Goal: Information Seeking & Learning: Learn about a topic

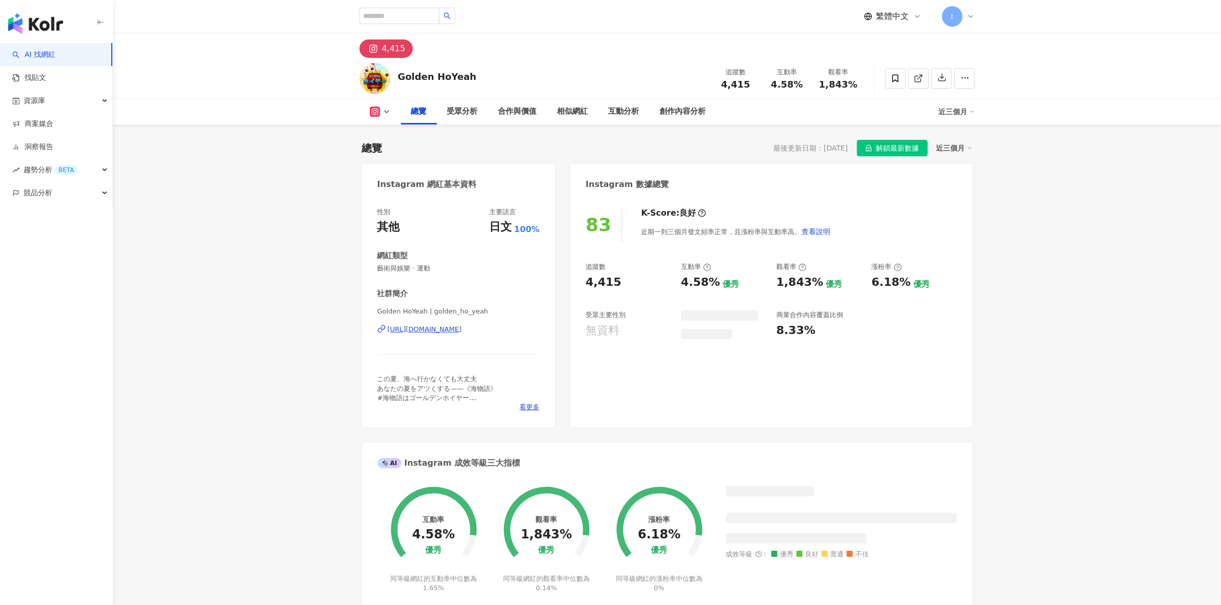
scroll to position [63, 0]
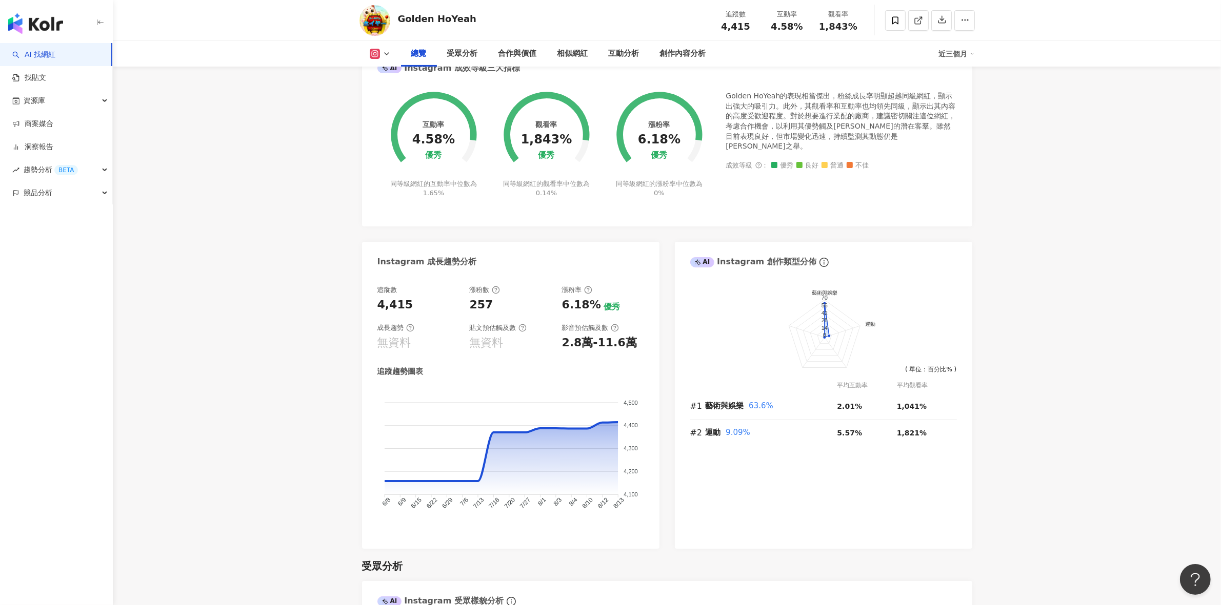
scroll to position [391, 0]
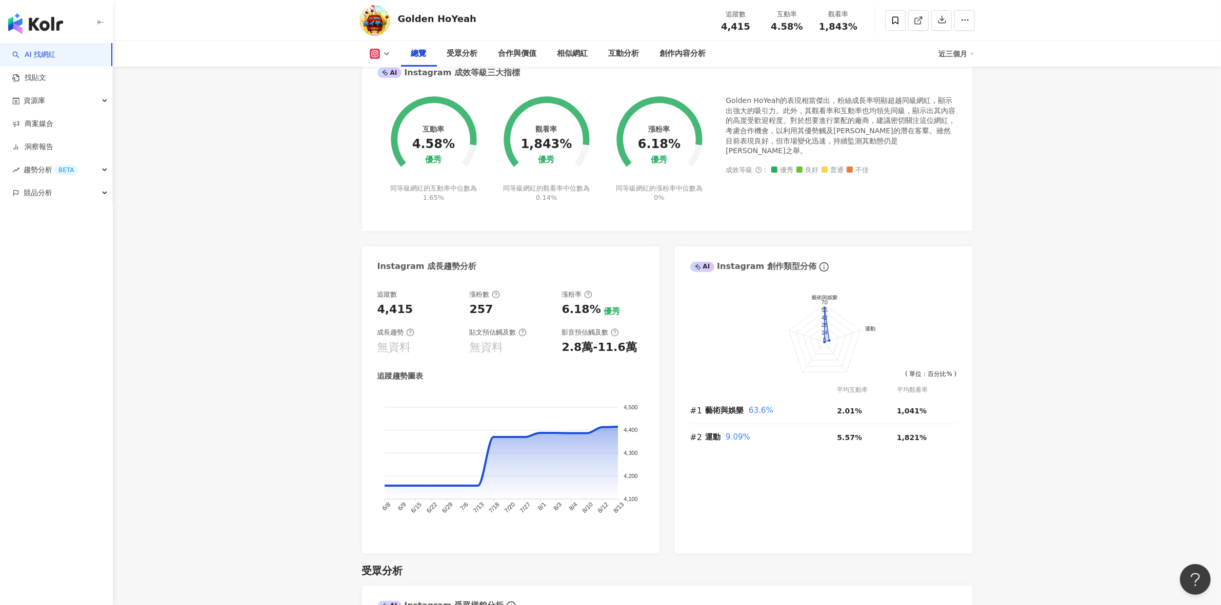
click at [957, 47] on div "近三個月" at bounding box center [957, 54] width 36 height 16
click at [964, 96] on link "近六個月" at bounding box center [961, 97] width 29 height 8
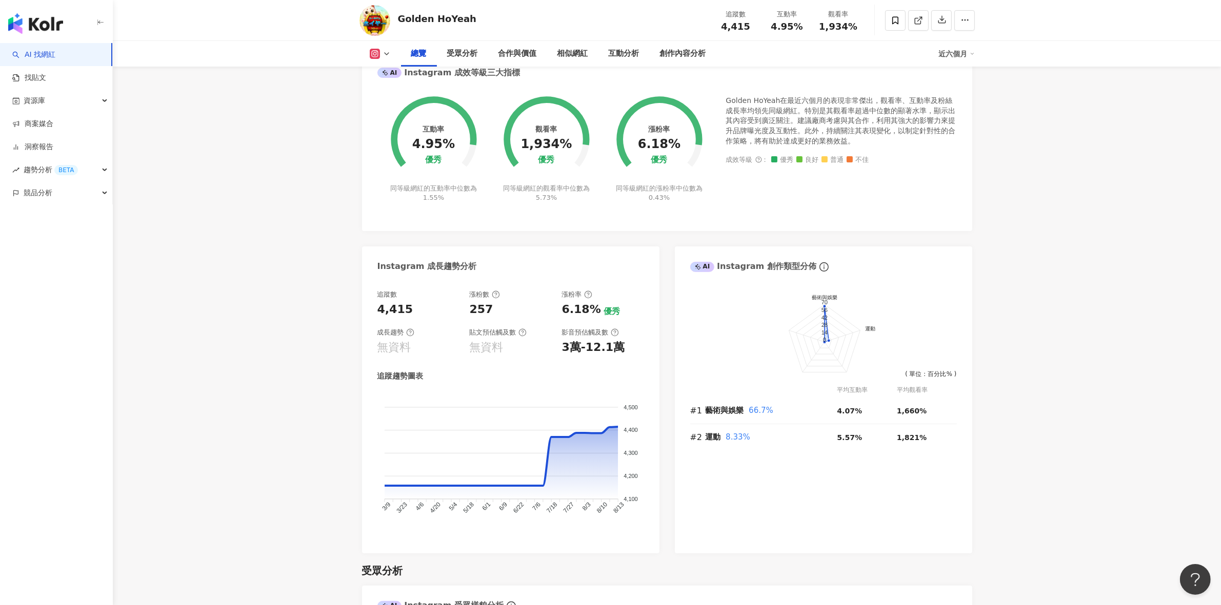
click at [944, 54] on div "近六個月" at bounding box center [957, 54] width 36 height 16
click at [958, 95] on link "近六個月" at bounding box center [961, 97] width 29 height 8
click at [955, 58] on div "近六個月" at bounding box center [957, 54] width 36 height 16
click at [959, 55] on div "近六個月" at bounding box center [957, 54] width 36 height 16
click at [951, 74] on div "AI Instagram 成效等級三大指標" at bounding box center [667, 68] width 610 height 33
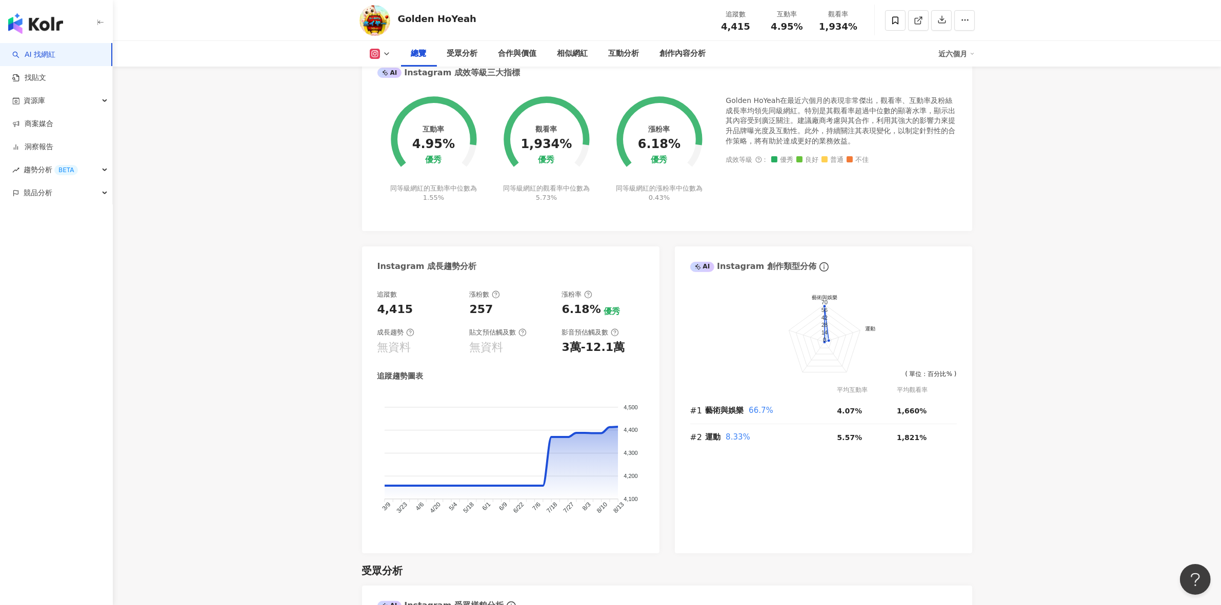
click at [952, 50] on div "近六個月" at bounding box center [957, 54] width 36 height 16
click at [954, 73] on link "近三個月" at bounding box center [961, 76] width 29 height 8
